Goal: Transaction & Acquisition: Book appointment/travel/reservation

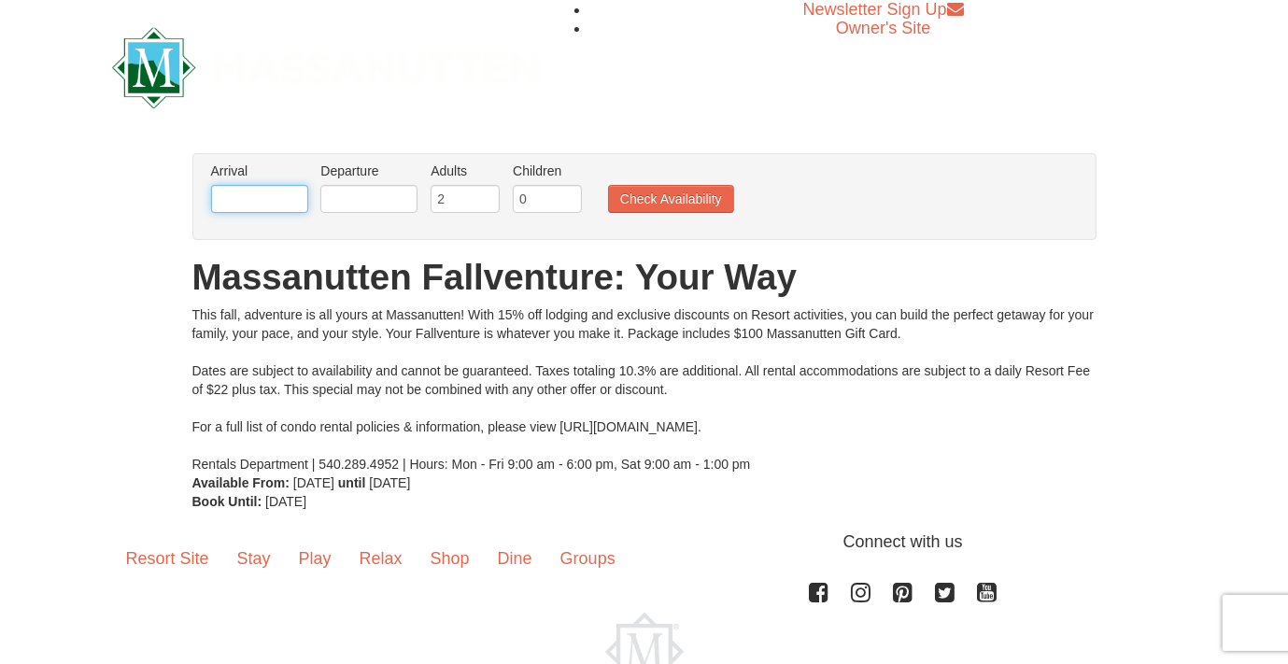
click at [239, 196] on input "text" at bounding box center [259, 199] width 97 height 28
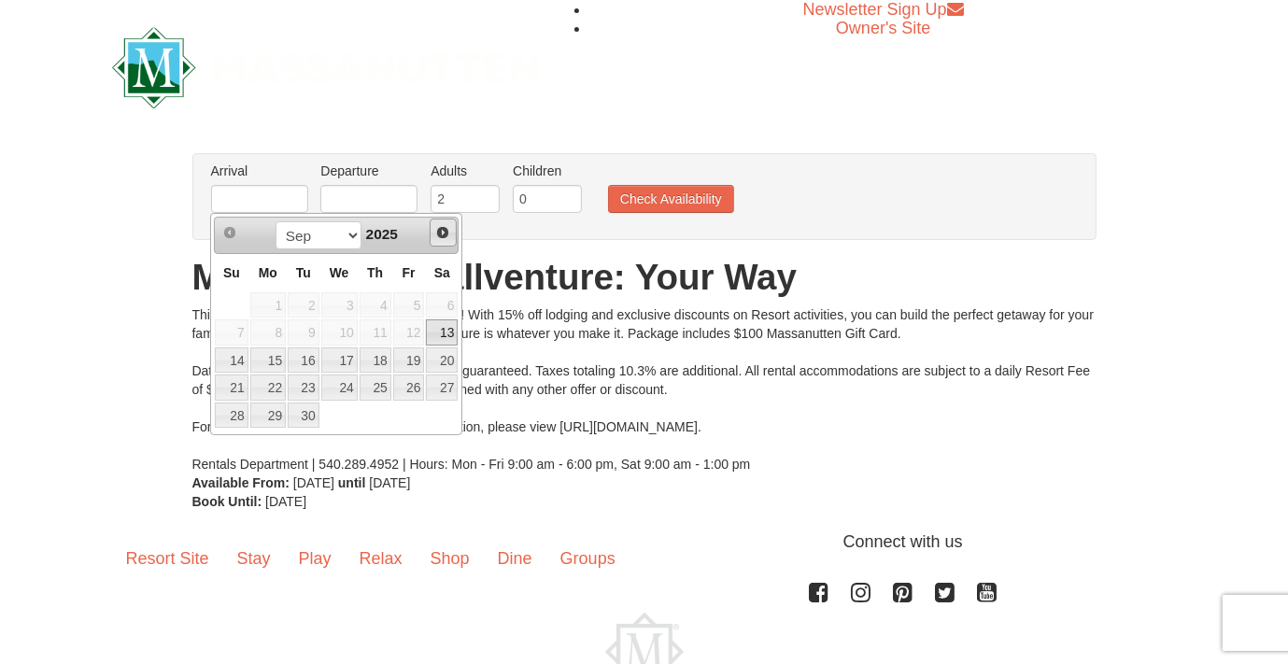
click at [442, 230] on span "Next" at bounding box center [442, 232] width 15 height 15
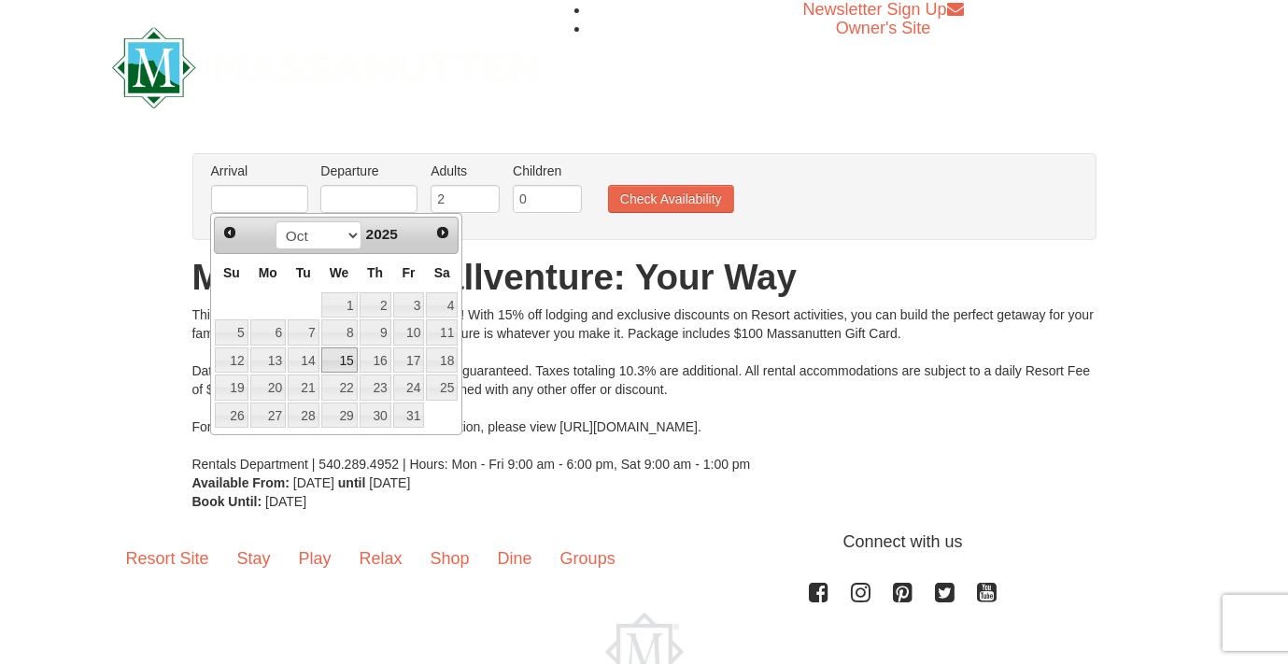
click at [348, 360] on link "15" at bounding box center [339, 361] width 36 height 26
type input "[DATE]"
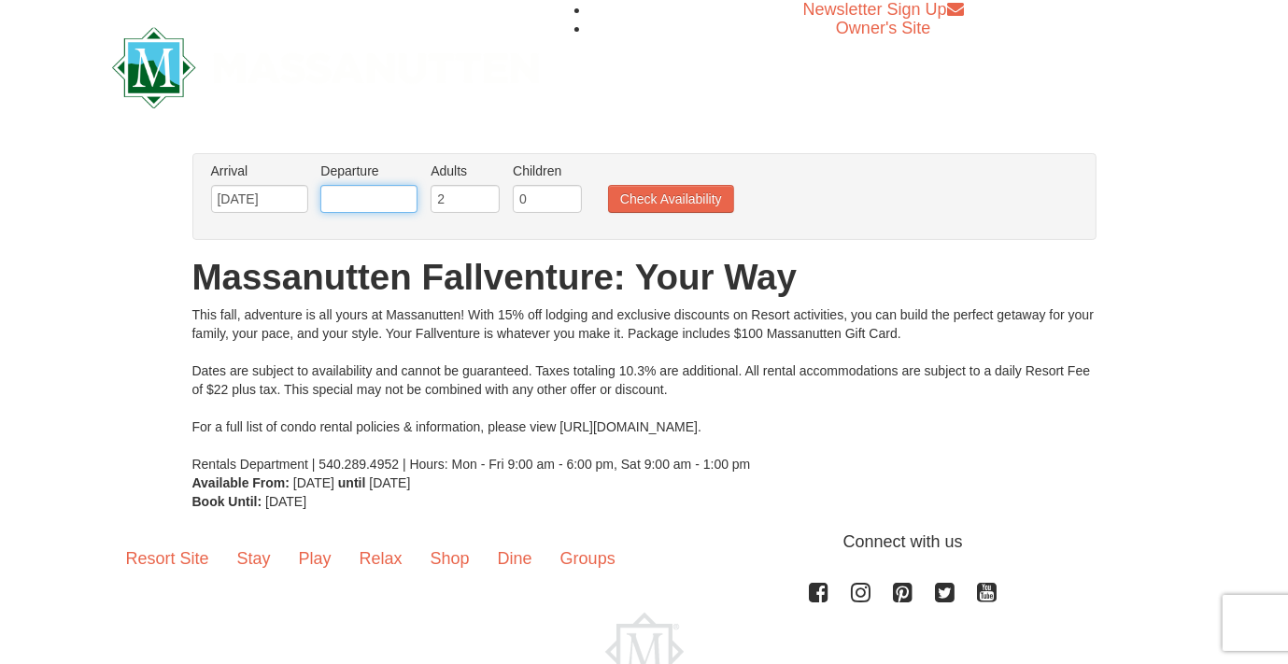
click at [390, 196] on input "text" at bounding box center [368, 199] width 97 height 28
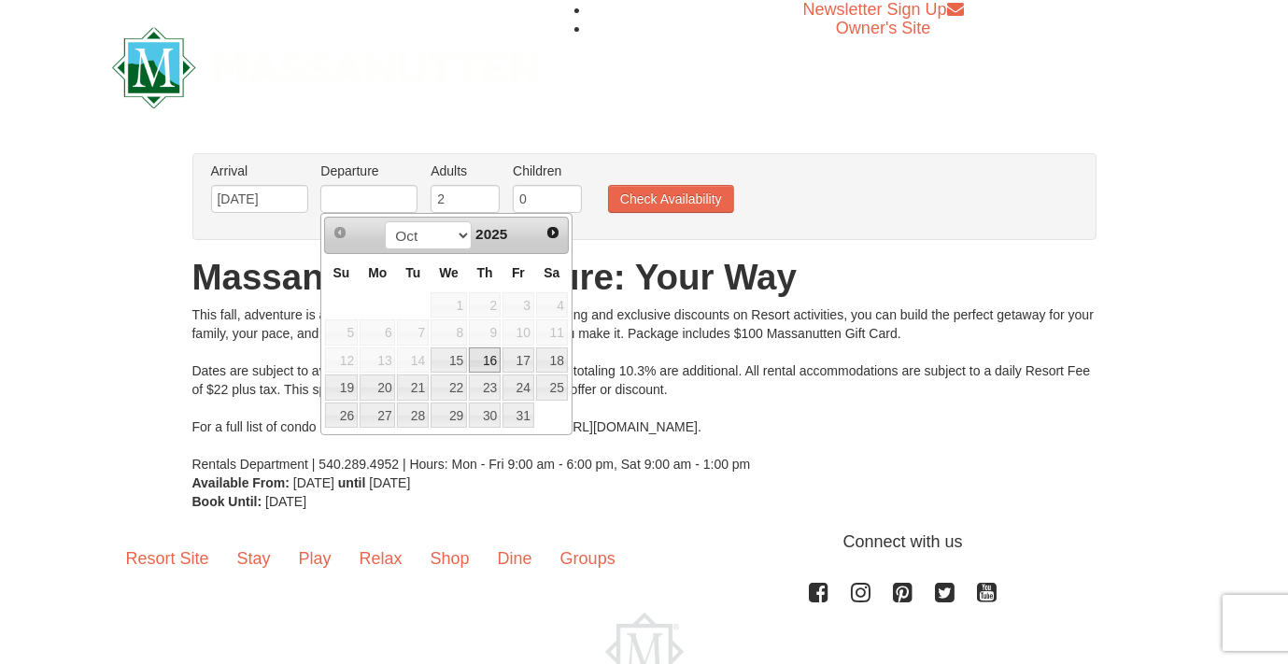
click at [488, 358] on link "16" at bounding box center [485, 361] width 32 height 26
type input "[DATE]"
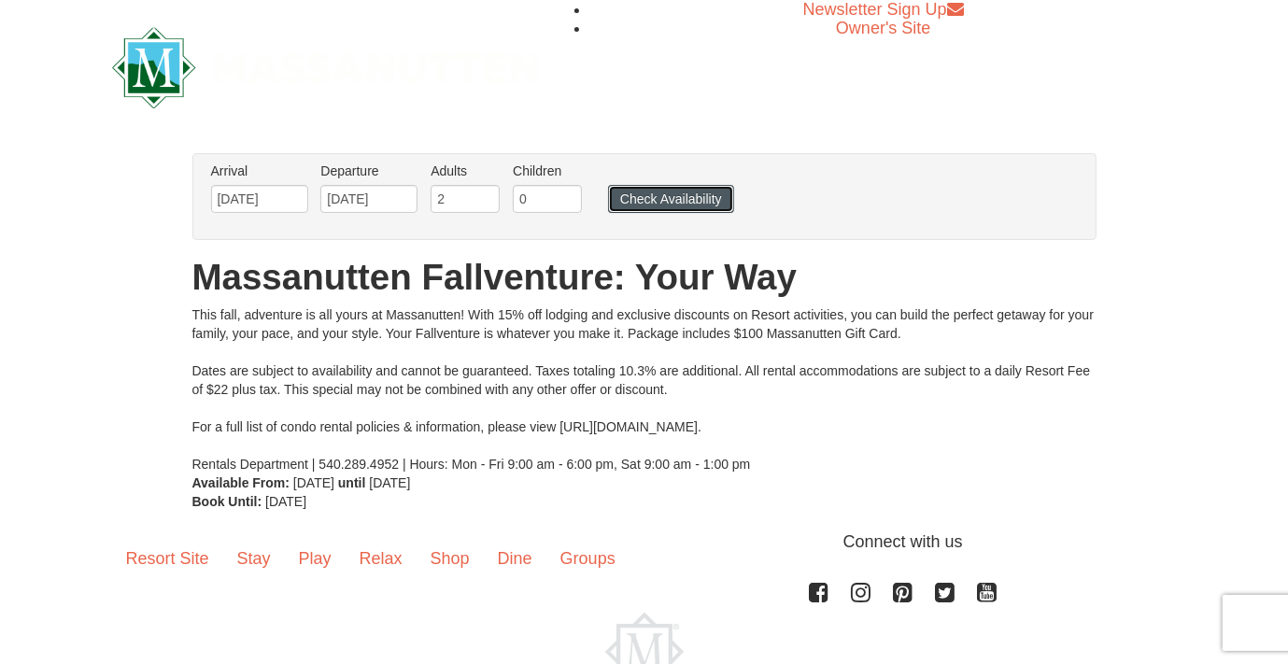
click at [654, 198] on button "Check Availability" at bounding box center [671, 199] width 126 height 28
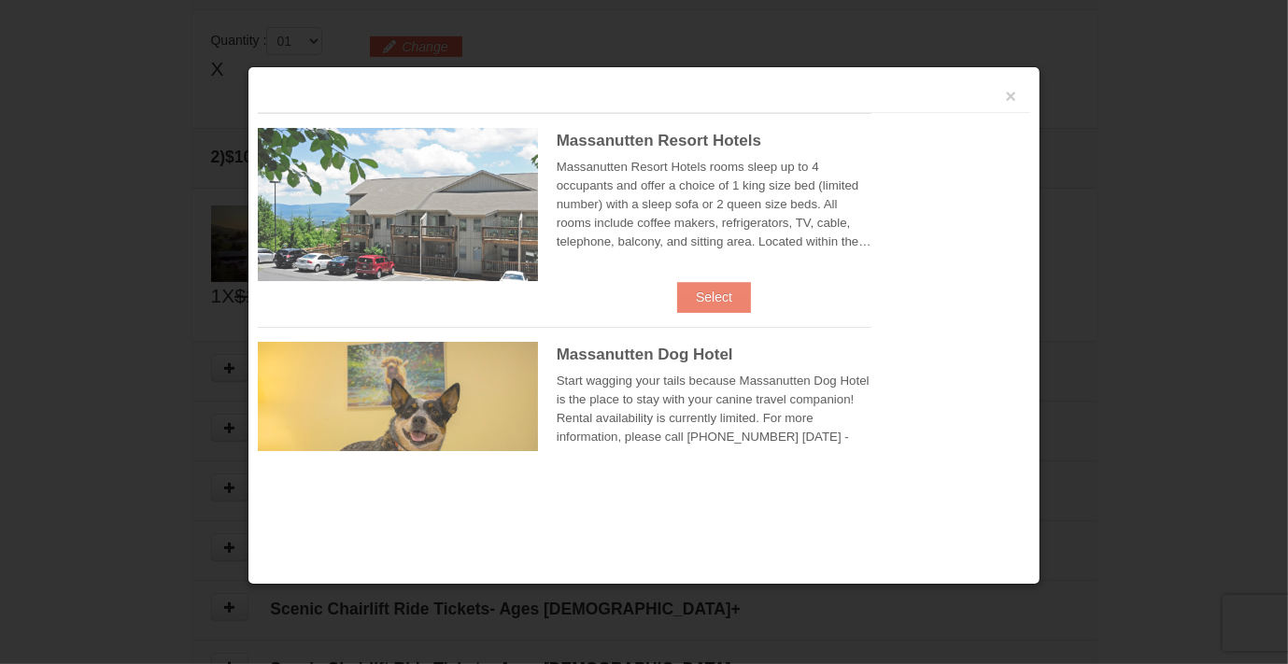
scroll to position [571, 0]
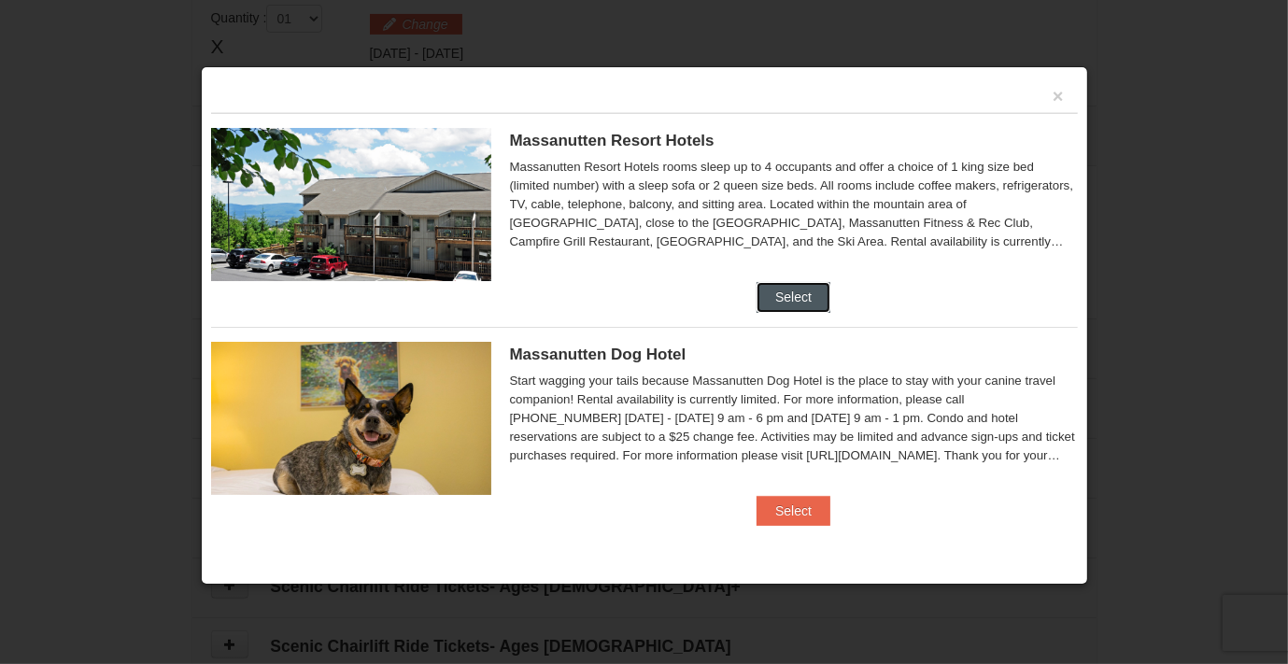
click at [783, 291] on button "Select" at bounding box center [794, 297] width 74 height 30
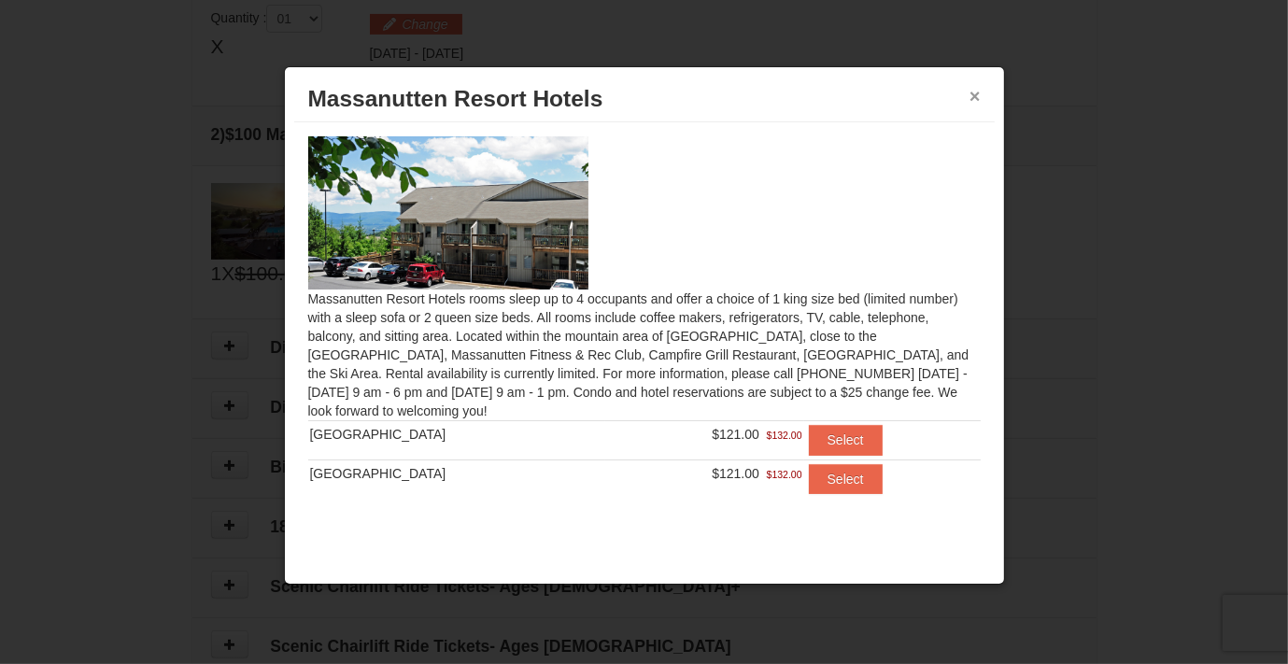
click at [975, 99] on button "×" at bounding box center [975, 96] width 11 height 19
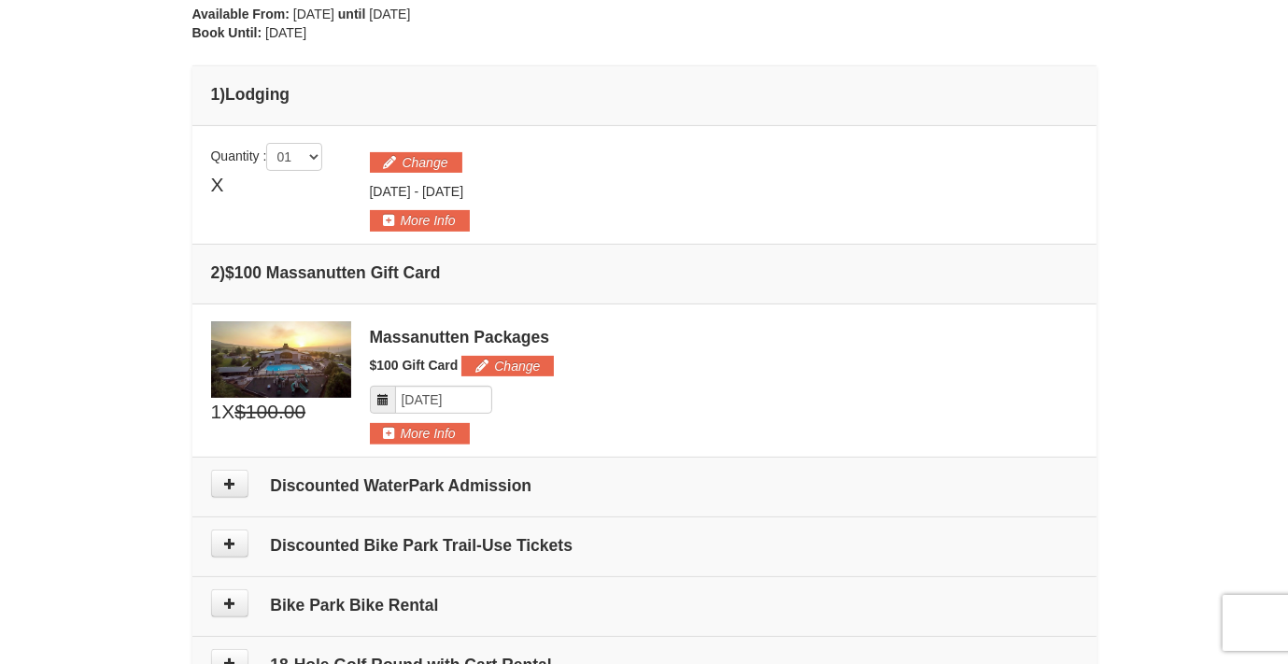
scroll to position [477, 0]
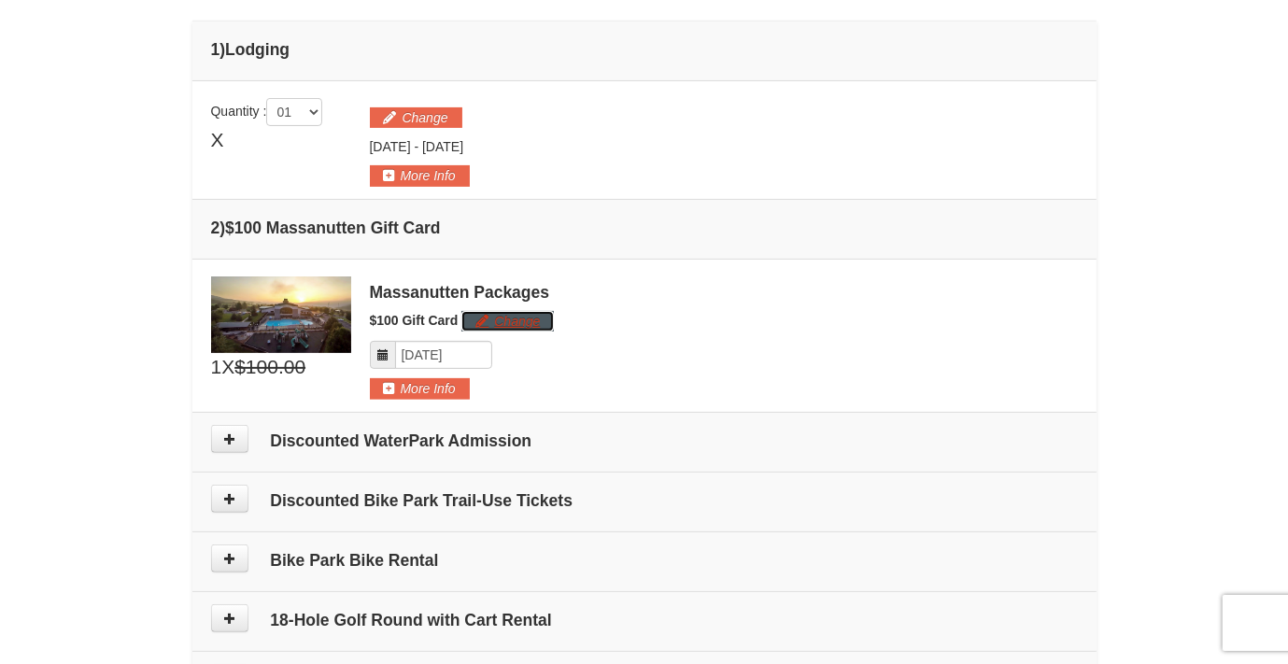
click at [519, 324] on button "Change" at bounding box center [507, 321] width 92 height 21
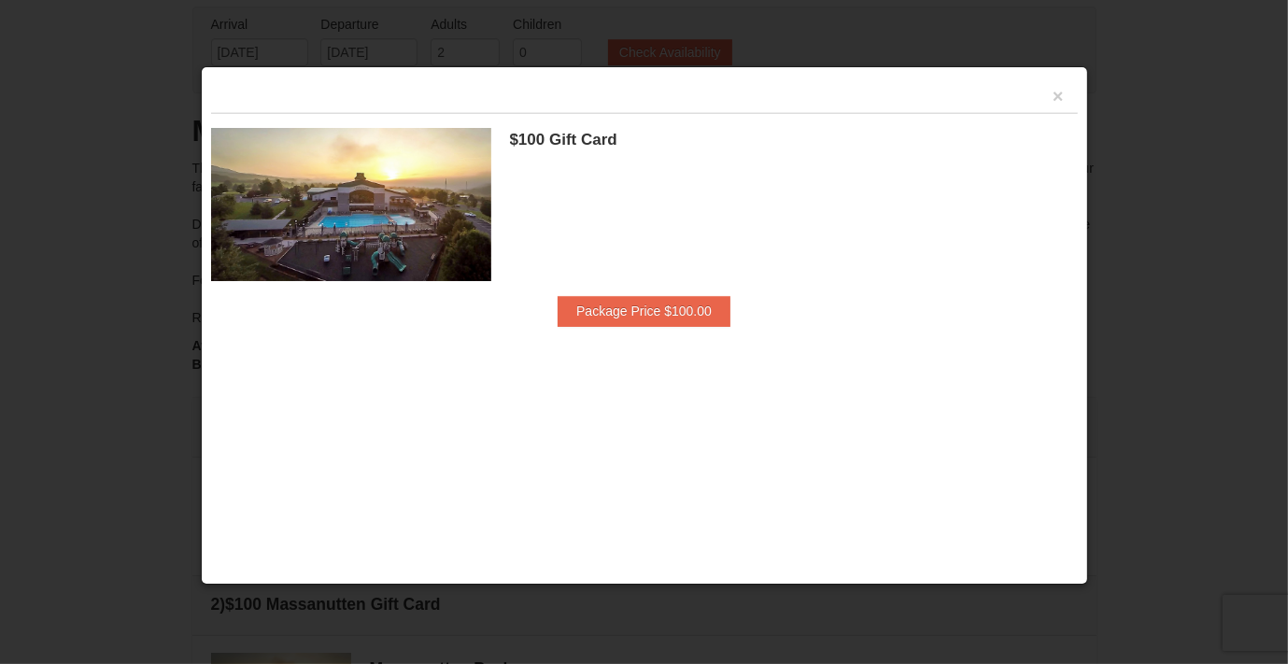
scroll to position [98, 0]
click at [1058, 94] on button "×" at bounding box center [1058, 96] width 11 height 19
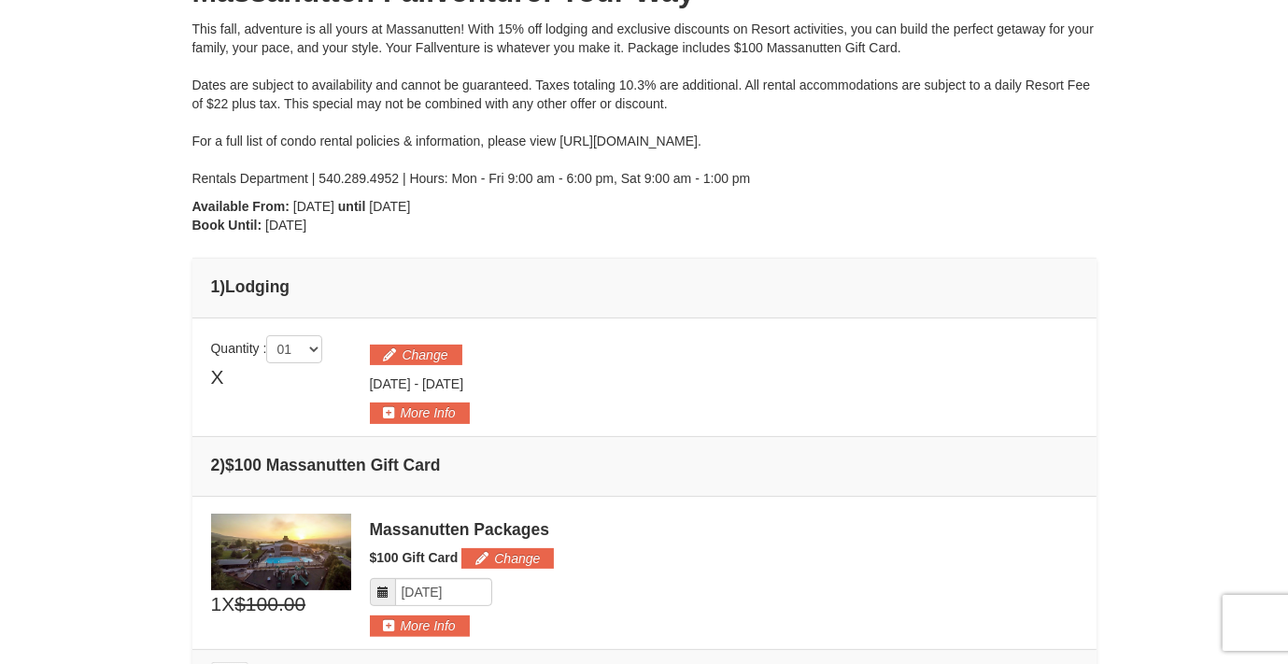
scroll to position [0, 0]
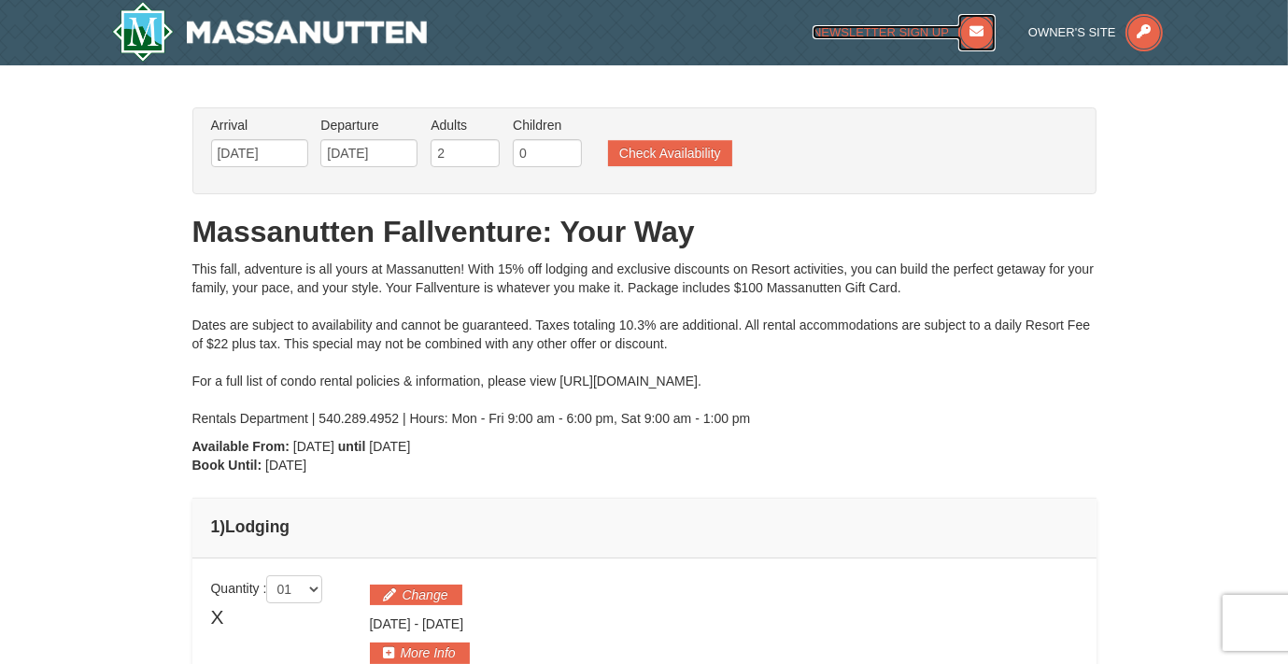
click at [983, 31] on icon at bounding box center [976, 32] width 37 height 37
